Goal: Task Accomplishment & Management: Complete application form

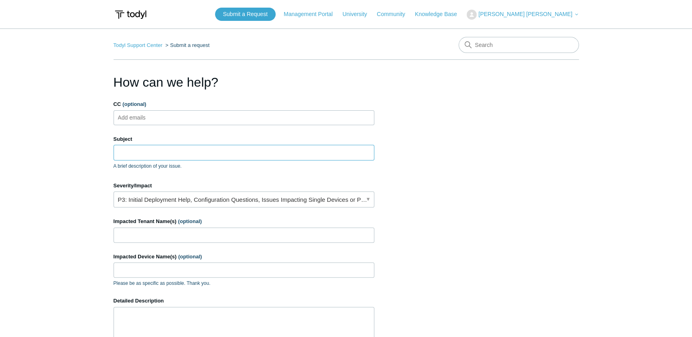
click at [160, 155] on input "Subject" at bounding box center [244, 152] width 261 height 15
click at [175, 155] on input "Subject" at bounding box center [244, 152] width 261 height 15
type input "Secure DNS Policy"
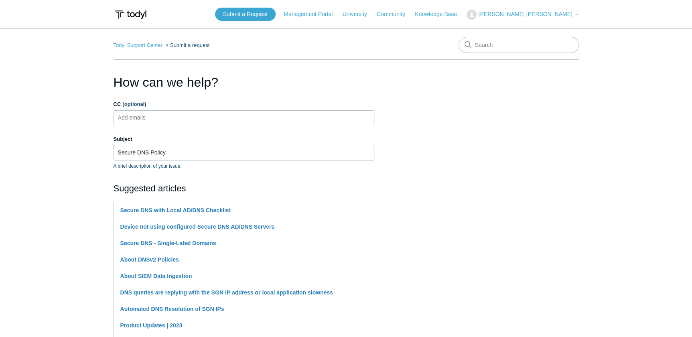
click at [53, 195] on main "Todyl Support Center Submit a request How can we help? CC (optional) Add emails…" at bounding box center [346, 332] width 692 height 609
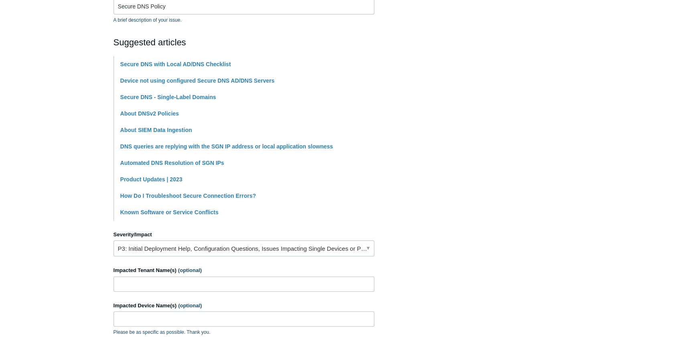
scroll to position [255, 0]
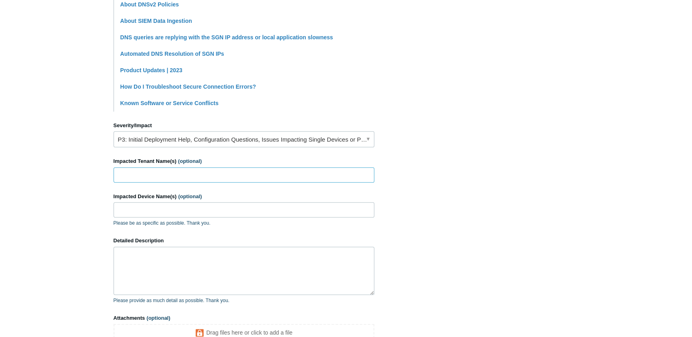
click at [211, 177] on input "Impacted Tenant Name(s) (optional)" at bounding box center [244, 174] width 261 height 15
type input "[PERSON_NAME] Consulting"
click at [201, 203] on div "Impacted Device Name(s) (optional) Please be as specific as possible. Thank you." at bounding box center [244, 210] width 261 height 35
click at [201, 207] on input "Impacted Device Name(s) (optional)" at bounding box center [244, 209] width 261 height 15
type input "M"
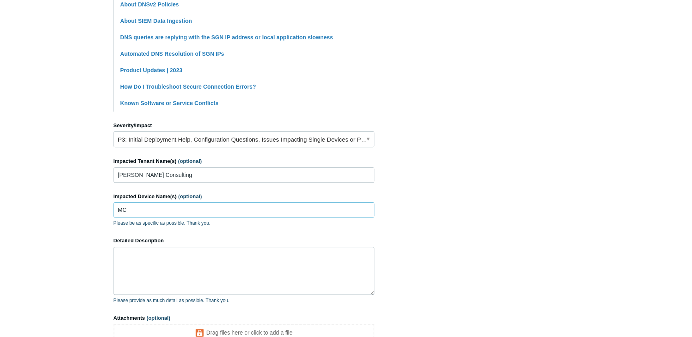
type input "M"
type input "mc-hvhost1"
drag, startPoint x: 68, startPoint y: 254, endPoint x: 73, endPoint y: 250, distance: 6.3
click at [71, 252] on main "Todyl Support Center Submit a request How can we help? CC (optional) Add emails…" at bounding box center [346, 77] width 692 height 609
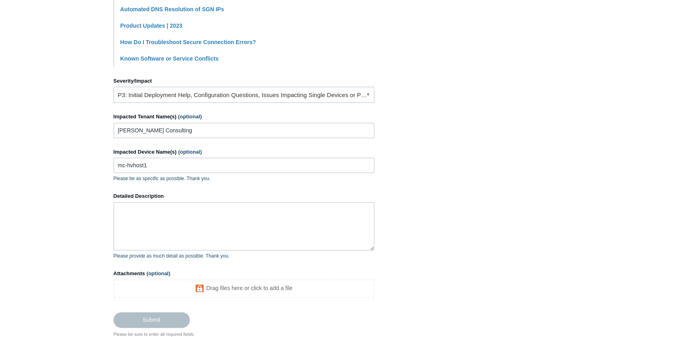
scroll to position [357, 0]
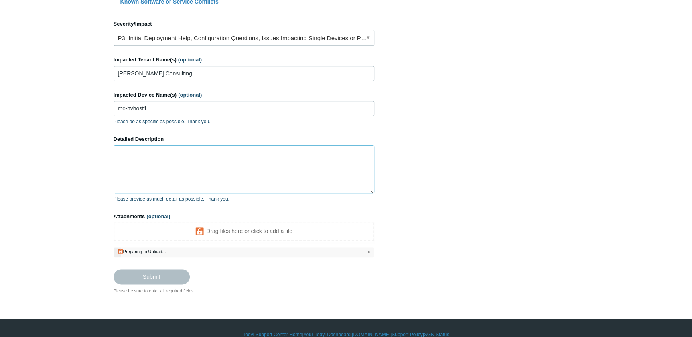
click at [169, 176] on textarea "Detailed Description" at bounding box center [244, 169] width 261 height 48
paste textarea "Issue Summary: Hyper-V replication is failing for VM MC-DC1 with the error: "Th…"
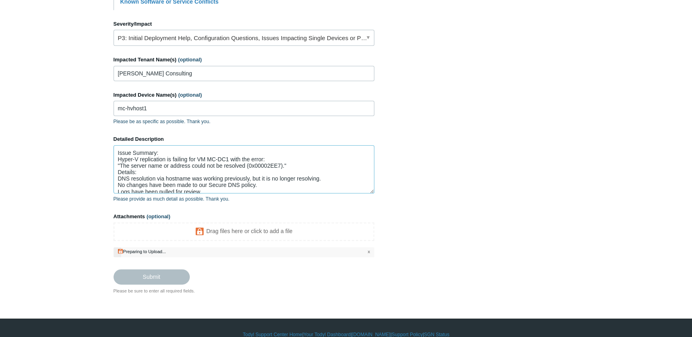
scroll to position [15, 0]
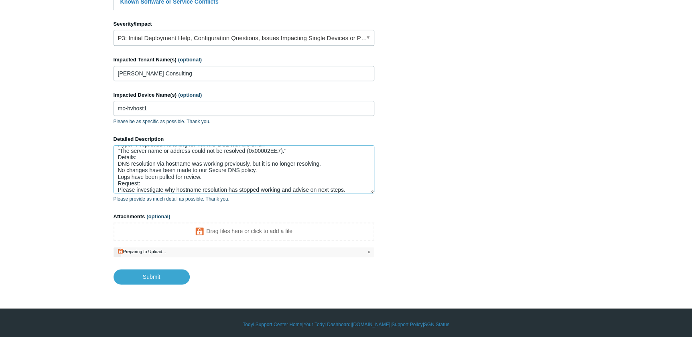
type textarea "Issue Summary: Hyper-V replication is failing for VM MC-DC1 with the error: "Th…"
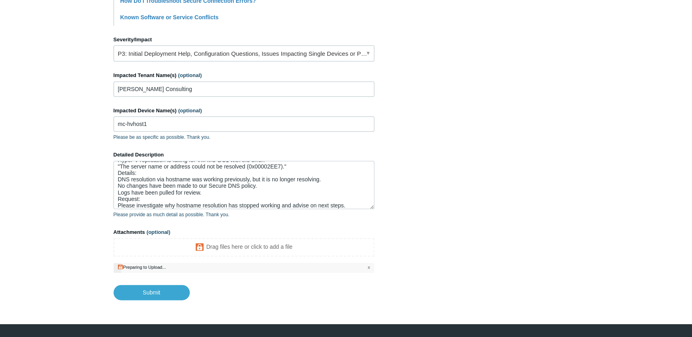
scroll to position [361, 0]
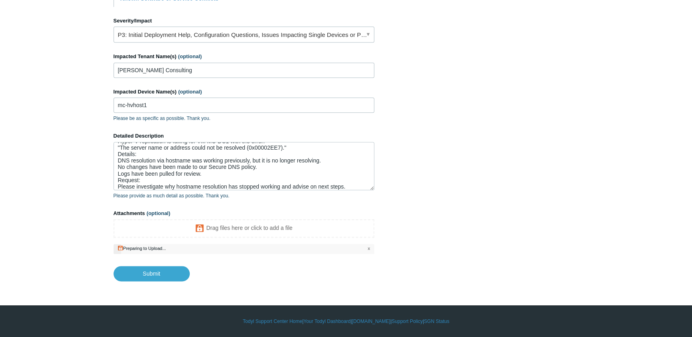
click at [161, 250] on div "Preparing to Upload..." at bounding box center [144, 248] width 43 height 5
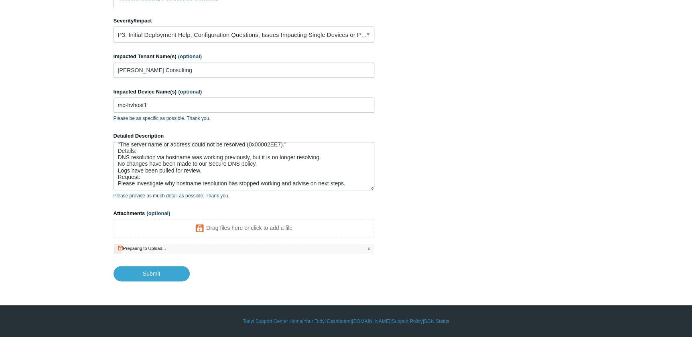
scroll to position [18, 0]
click at [197, 245] on li "Preparing to Upload... x" at bounding box center [244, 249] width 261 height 10
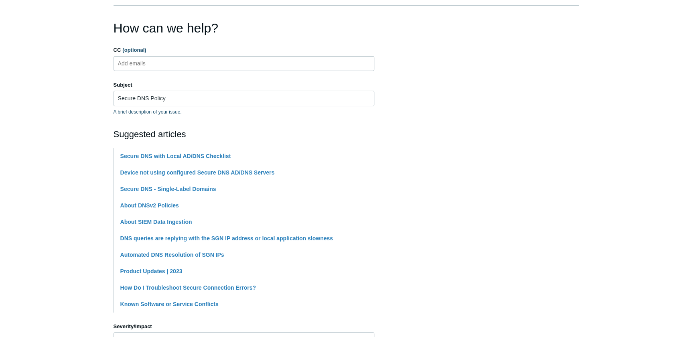
scroll to position [0, 0]
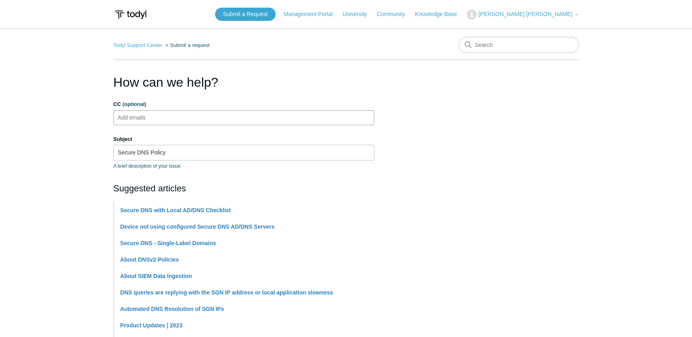
click at [213, 111] on ul "Add emails" at bounding box center [244, 117] width 261 height 15
type input "dperry@premierepc.com"
click at [193, 151] on input "Secure DNS Policy" at bounding box center [244, 152] width 261 height 15
click at [63, 170] on main "Todyl Support Center Submit a request How can we help? CC (optional) dperry@pre…" at bounding box center [346, 334] width 692 height 613
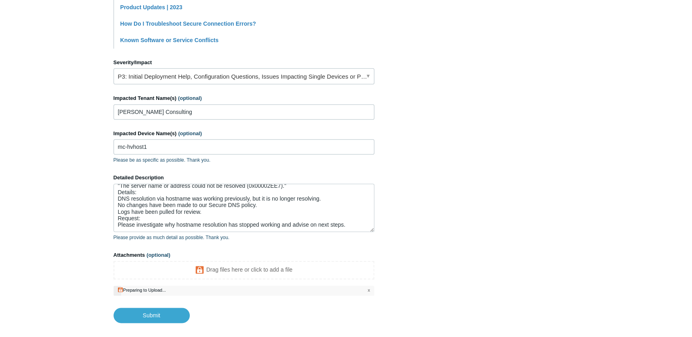
scroll to position [361, 0]
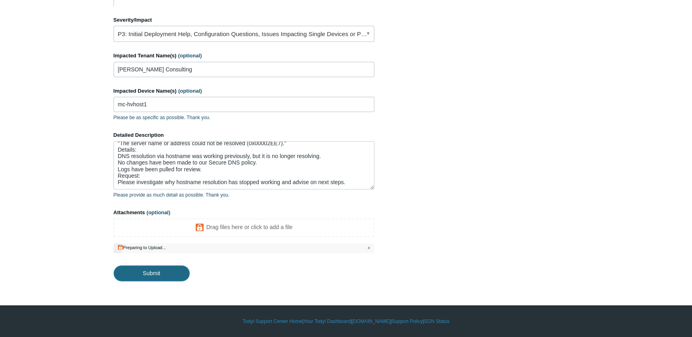
click at [152, 277] on input "Submit" at bounding box center [152, 273] width 76 height 16
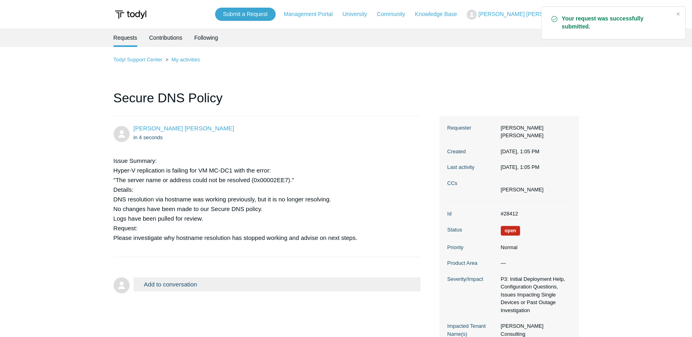
scroll to position [80, 0]
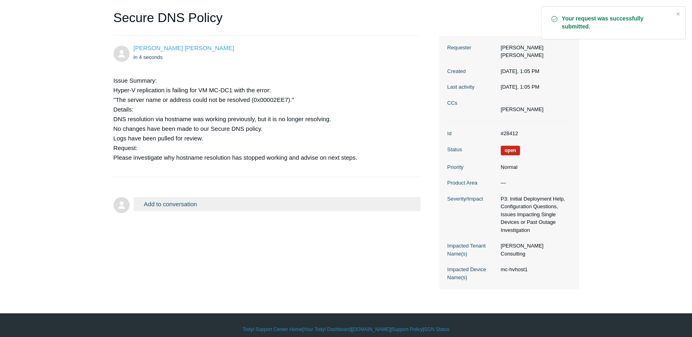
click at [526, 179] on dl "Id #28412 Status Open Priority Normal Product Area — Severity/Impact P3: Initia…" at bounding box center [509, 206] width 124 height 168
click at [271, 200] on button "Add to conversation" at bounding box center [277, 204] width 287 height 14
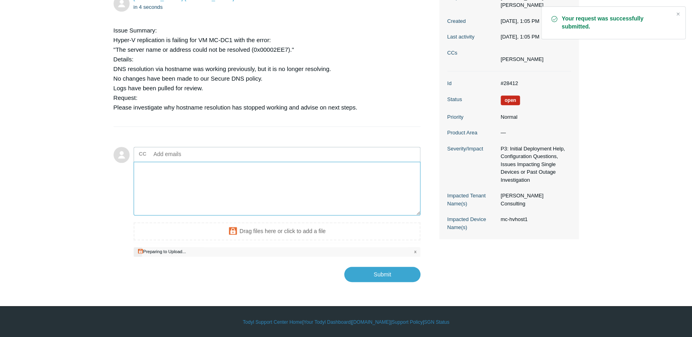
scroll to position [131, 0]
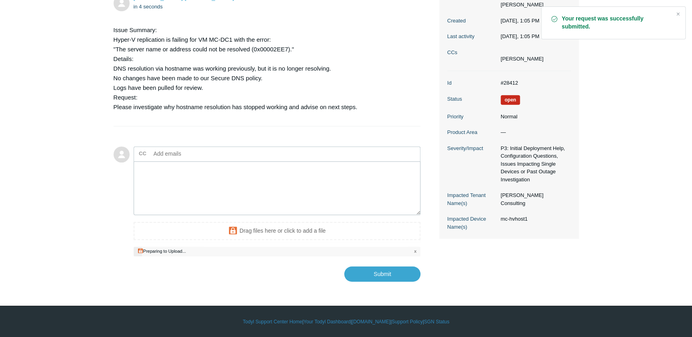
click at [223, 253] on li "Preparing to Upload... x" at bounding box center [277, 252] width 287 height 10
click at [415, 251] on span "x" at bounding box center [415, 251] width 2 height 7
click at [416, 251] on span "x" at bounding box center [415, 251] width 2 height 7
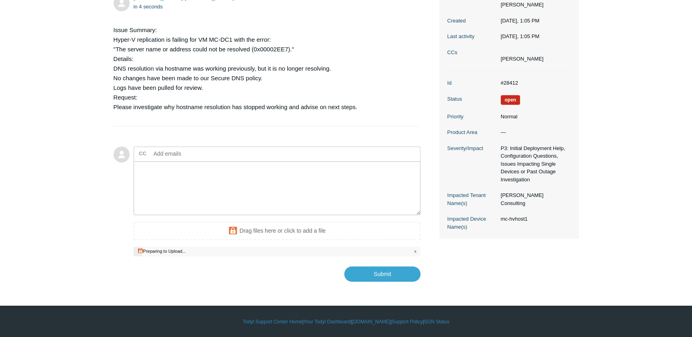
drag, startPoint x: 416, startPoint y: 251, endPoint x: 462, endPoint y: 265, distance: 47.9
click at [462, 265] on div "Erwin Dela Cruz in 4 seconds Issue Summary: Hyper-V replication is failing for …" at bounding box center [347, 133] width 466 height 297
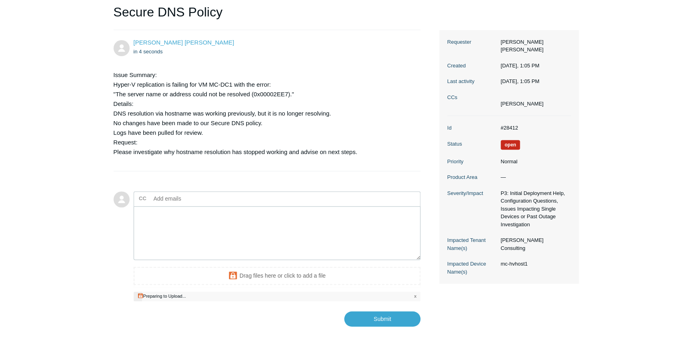
scroll to position [0, 0]
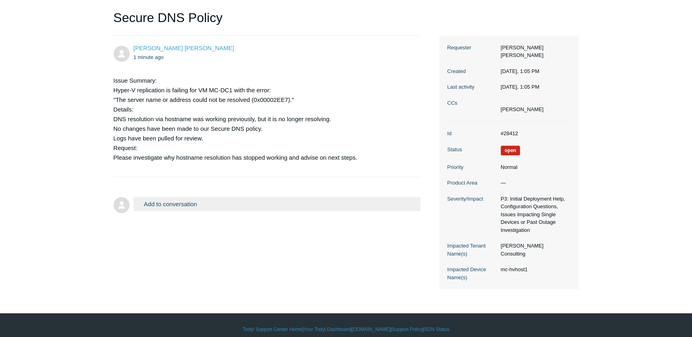
scroll to position [80, 0]
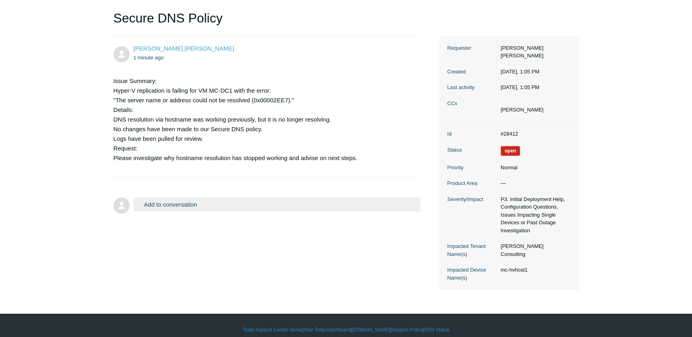
click at [293, 200] on button "Add to conversation" at bounding box center [277, 204] width 287 height 14
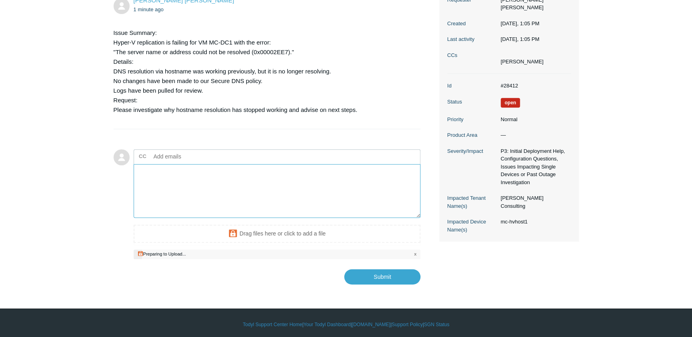
scroll to position [131, 0]
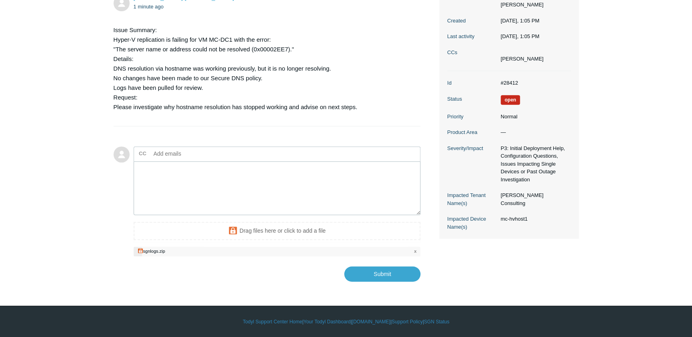
click at [376, 284] on body "Skip to main content Submit a Request Management Portal University Community Kn…" at bounding box center [346, 103] width 692 height 468
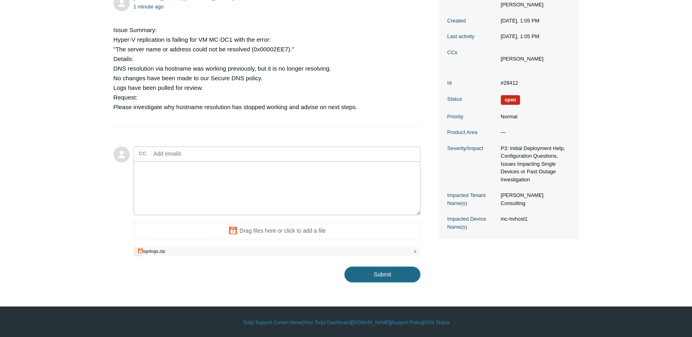
click at [372, 276] on input "Submit" at bounding box center [382, 274] width 76 height 16
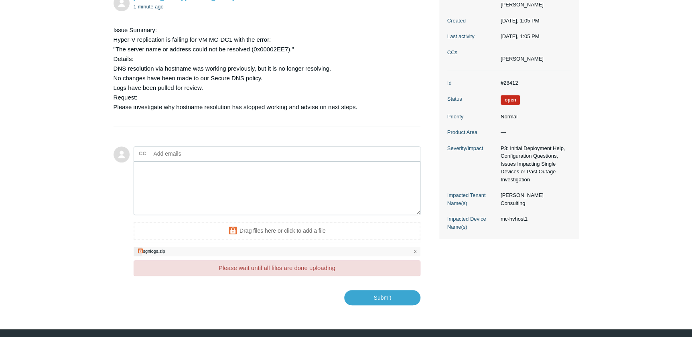
click at [284, 291] on div "Submit" at bounding box center [277, 294] width 287 height 21
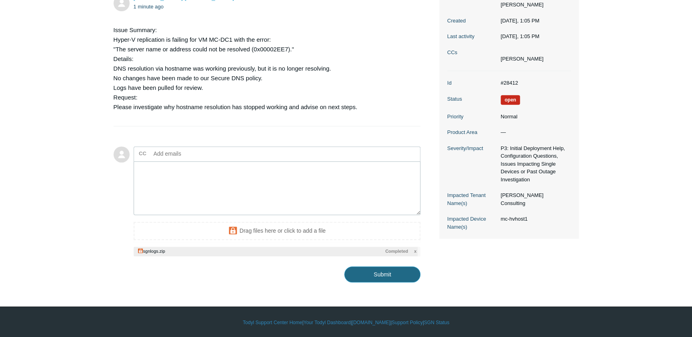
click at [362, 277] on input "Submit" at bounding box center [382, 274] width 76 height 16
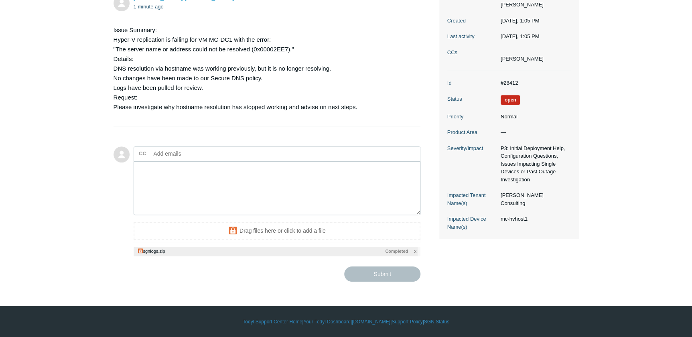
type textarea "This ticket includes a secure attachment. Use this link to access the attached …"
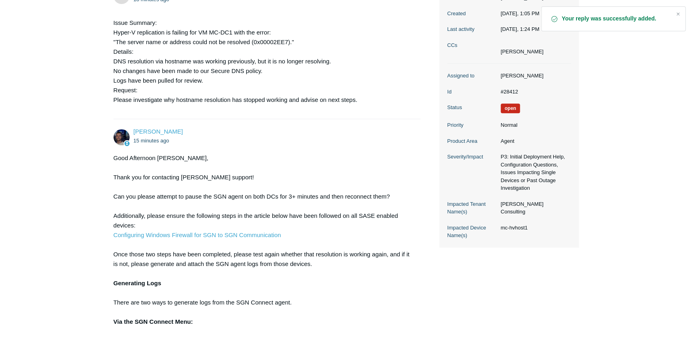
scroll to position [146, 0]
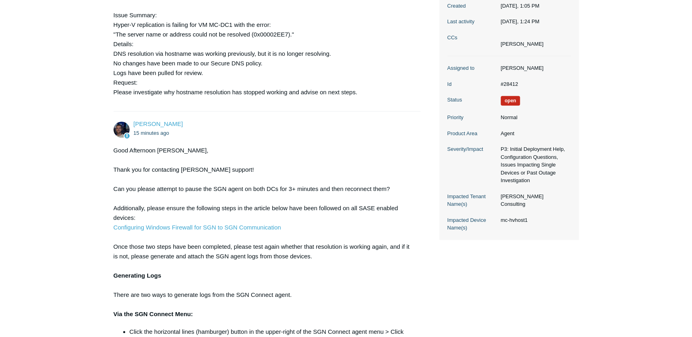
click at [75, 252] on main "Requests Contributions Following Todyl Support Center My activities Secure DNS …" at bounding box center [346, 283] width 692 height 800
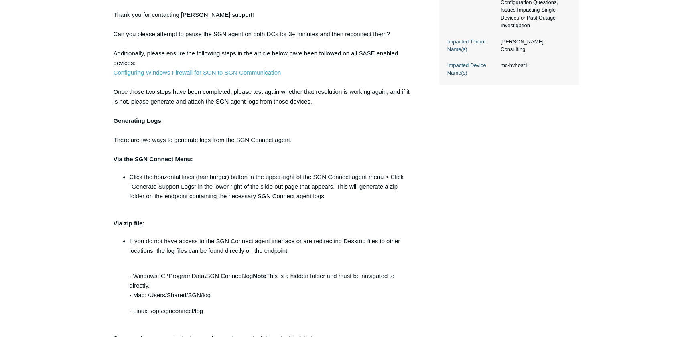
scroll to position [182, 0]
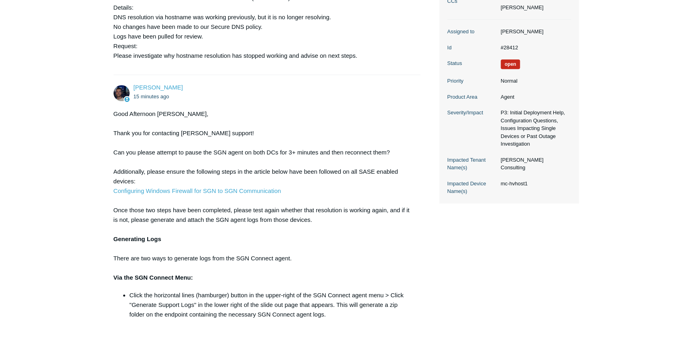
click at [86, 194] on main "Requests Contributions Following Todyl Support Center My activities Secure DNS …" at bounding box center [346, 246] width 692 height 800
drag, startPoint x: 64, startPoint y: 150, endPoint x: 85, endPoint y: 135, distance: 25.9
click at [64, 150] on main "Requests Contributions Following Todyl Support Center My activities Secure DNS …" at bounding box center [346, 246] width 692 height 800
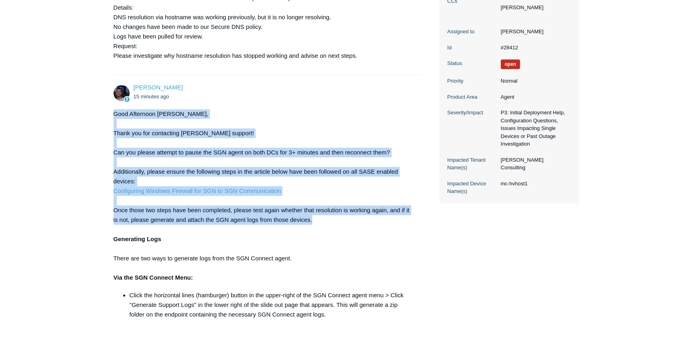
drag, startPoint x: 113, startPoint y: 112, endPoint x: 325, endPoint y: 219, distance: 238.0
click at [325, 219] on div "Good Afternoon Erwin, Thank you for contacting Todyl support! Can you please at…" at bounding box center [263, 309] width 299 height 401
copy div "Good Afternoon Erwin, Thank you for contacting Todyl support! Can you please at…"
click at [82, 199] on main "Requests Contributions Following Todyl Support Center My activities Secure DNS …" at bounding box center [346, 246] width 692 height 800
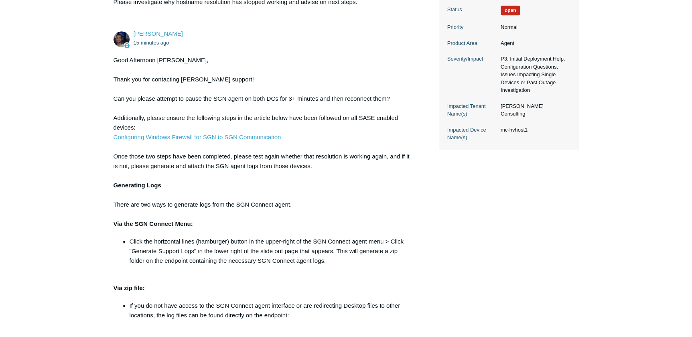
scroll to position [219, 0]
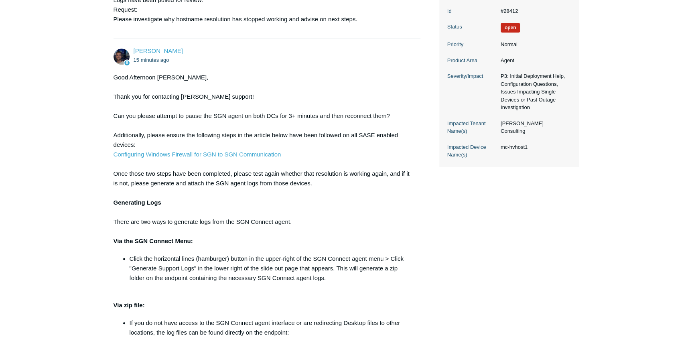
click at [85, 161] on main "Requests Contributions Following Todyl Support Center My activities Secure DNS …" at bounding box center [346, 210] width 692 height 800
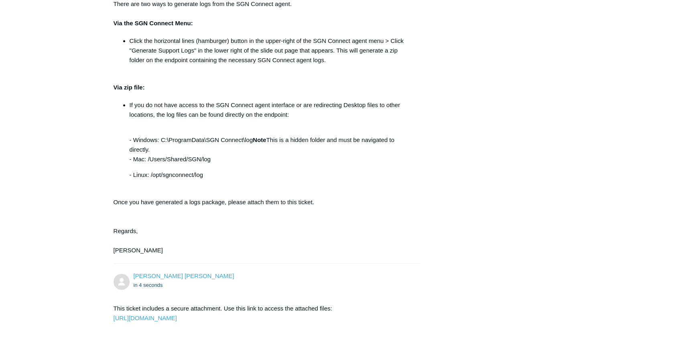
scroll to position [474, 0]
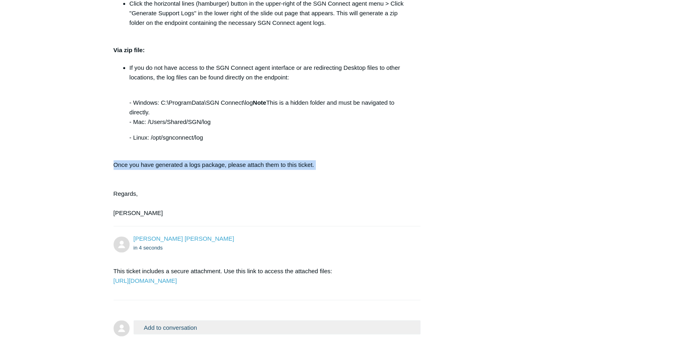
drag, startPoint x: 79, startPoint y: 170, endPoint x: 79, endPoint y: 166, distance: 4.1
drag, startPoint x: 79, startPoint y: 166, endPoint x: 66, endPoint y: 212, distance: 48.1
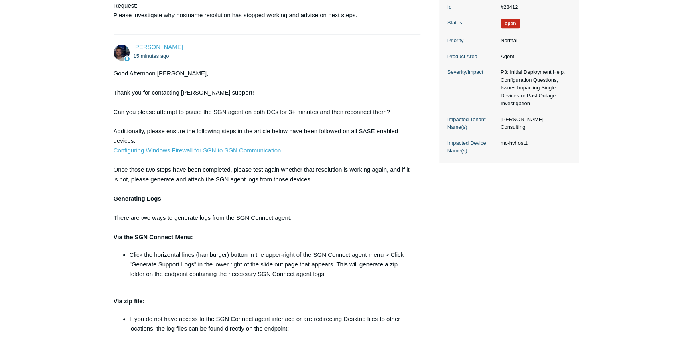
scroll to position [347, 0]
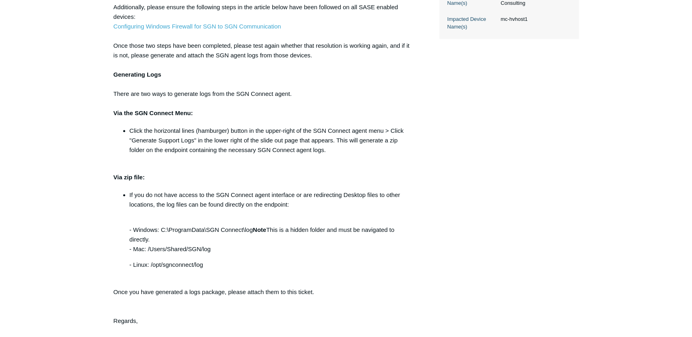
click at [49, 200] on main "Requests Contributions Following Todyl Support Center My activities Secure DNS …" at bounding box center [346, 82] width 692 height 800
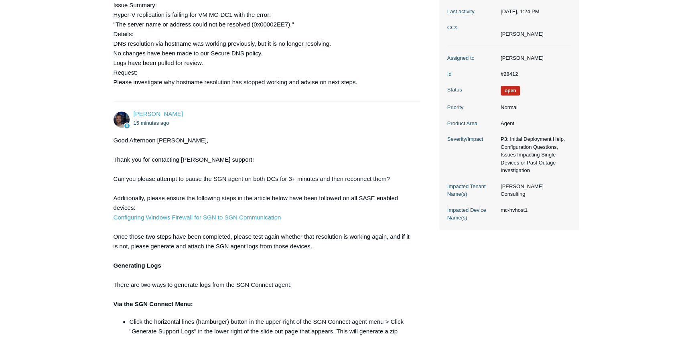
scroll to position [165, 0]
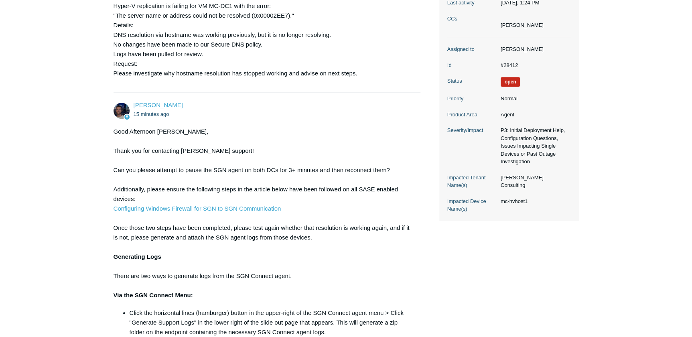
click at [120, 228] on div "Good Afternoon Erwin, Thank you for contacting Todyl support! Can you please at…" at bounding box center [263, 327] width 299 height 401
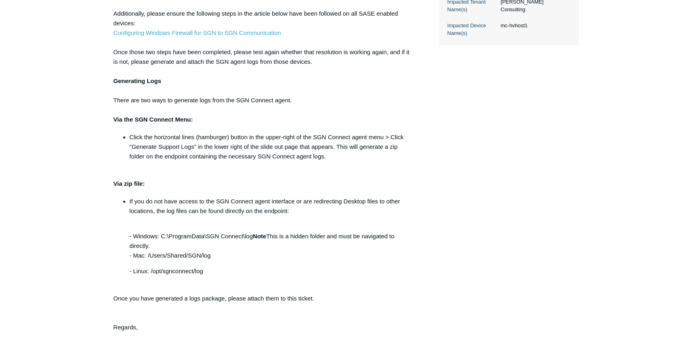
scroll to position [401, 0]
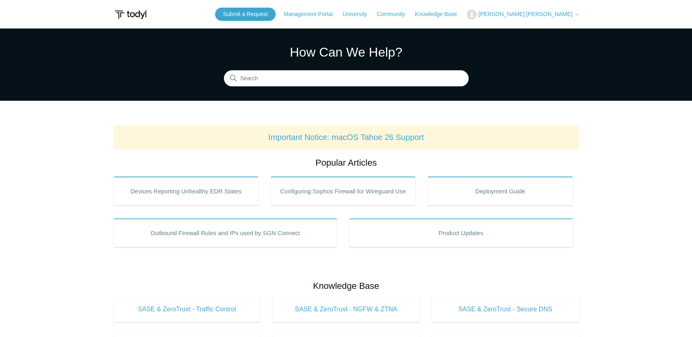
click at [577, 16] on icon at bounding box center [576, 14] width 5 height 5
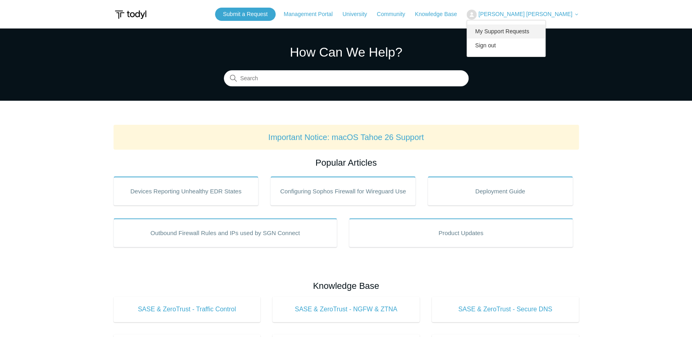
click at [545, 28] on link "My Support Requests" at bounding box center [506, 31] width 78 height 14
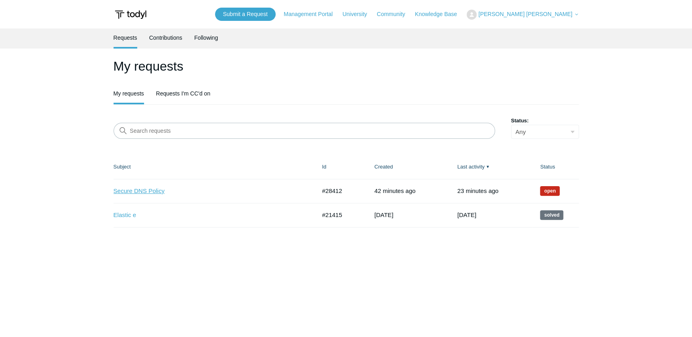
click at [138, 192] on link "Secure DNS Policy" at bounding box center [209, 191] width 191 height 9
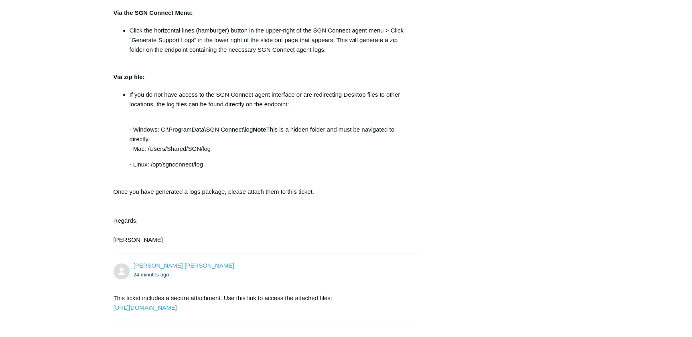
scroll to position [566, 0]
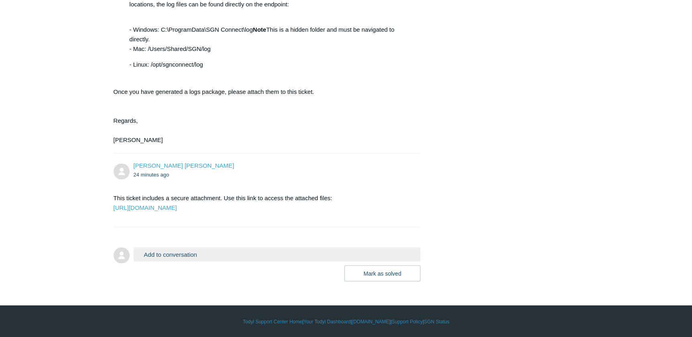
click at [287, 256] on button "Add to conversation" at bounding box center [277, 254] width 287 height 14
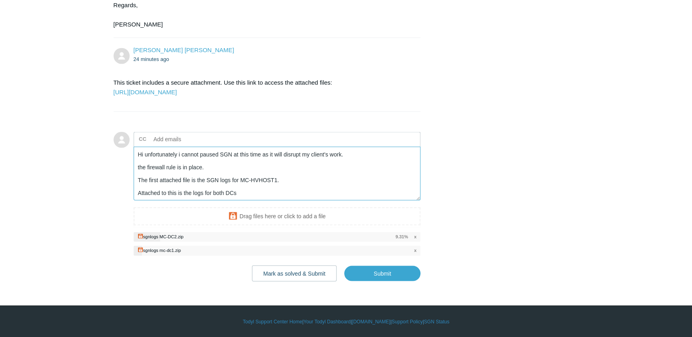
scroll to position [681, 0]
click at [383, 277] on input "Submit" at bounding box center [382, 273] width 76 height 16
type textarea "Hi unfortunately i cannot paused SGN at this time as it will disrupt my client'…"
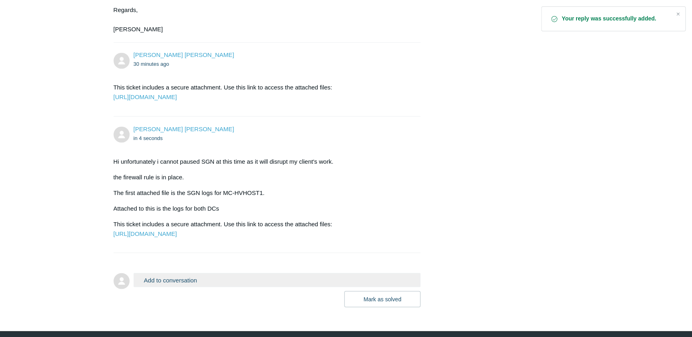
scroll to position [649, 0]
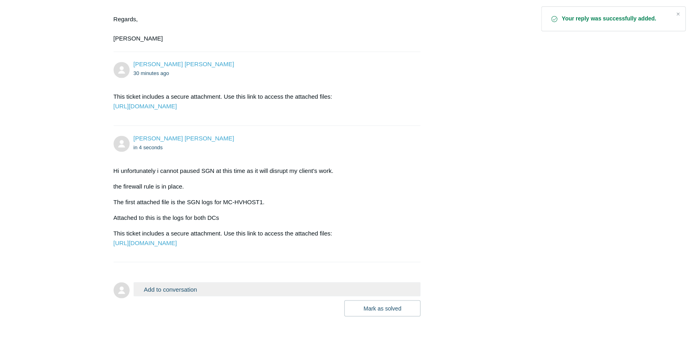
drag, startPoint x: 360, startPoint y: 172, endPoint x: 354, endPoint y: 175, distance: 6.9
click at [360, 172] on div "Erwin Dela Cruz in 4 seconds Hi unfortunately i cannot paused SGN at this time …" at bounding box center [267, 194] width 307 height 120
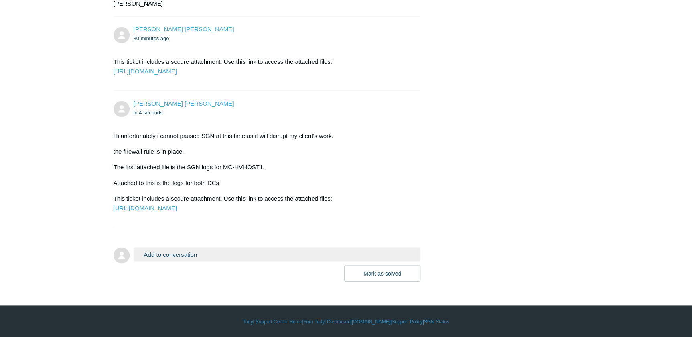
scroll to position [685, 0]
